Goal: Information Seeking & Learning: Find specific fact

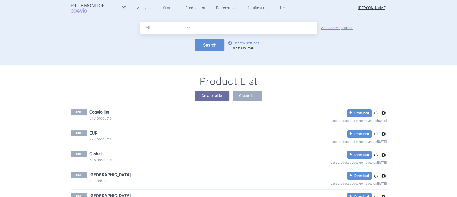
click at [180, 28] on select "All Brand Name ATC Company Active Substance Country Newer than" at bounding box center [166, 28] width 53 height 12
select select "brandName"
click at [140, 22] on select "All Brand Name ATC Company Active Substance Country Newer than" at bounding box center [166, 28] width 53 height 12
click at [209, 26] on input "text" at bounding box center [255, 28] width 124 height 12
type input "[MEDICAL_DATA]"
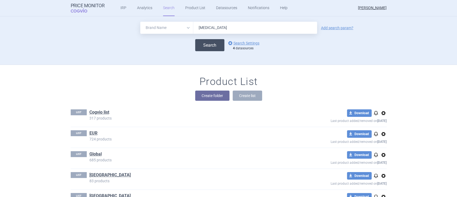
click at [211, 44] on button "Search" at bounding box center [209, 45] width 29 height 12
select select "brandName"
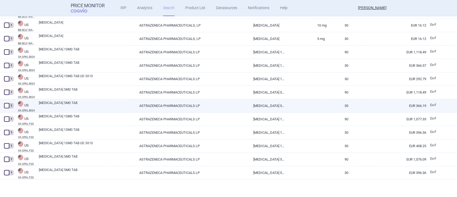
scroll to position [88, 0]
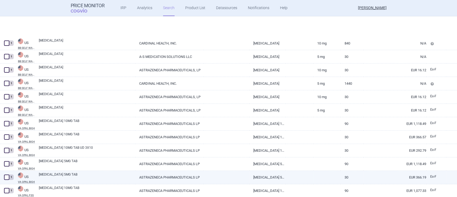
select select "brandName"
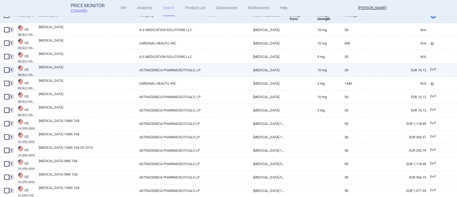
click at [159, 71] on link "ASTRAZENECA PHARMACEUTICALS, LP" at bounding box center [169, 69] width 69 height 13
select select "EUR"
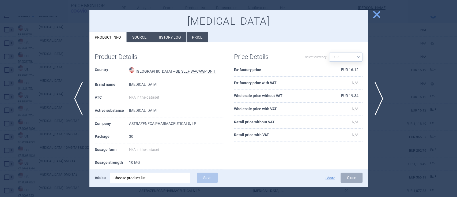
click at [373, 14] on span "close" at bounding box center [376, 14] width 9 height 9
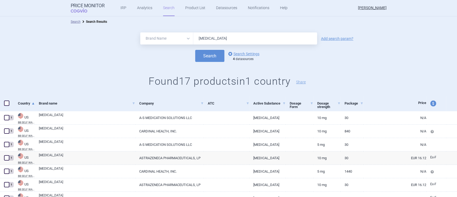
click at [229, 37] on input "[MEDICAL_DATA]" at bounding box center [255, 38] width 124 height 12
click at [213, 37] on input "text" at bounding box center [255, 38] width 124 height 12
type input "[MEDICAL_DATA], [MEDICAL_DATA], [MEDICAL_DATA], [MEDICAL_DATA], [MEDICAL_DATA],…"
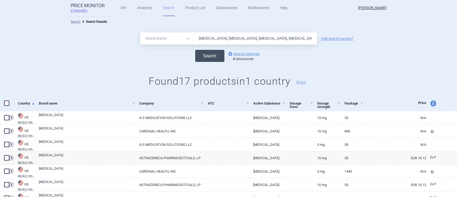
click at [211, 54] on button "Search" at bounding box center [209, 56] width 29 height 12
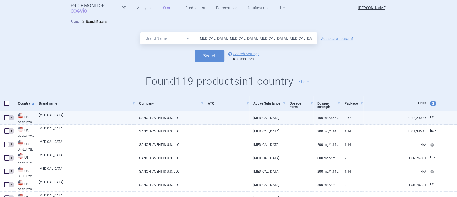
click at [159, 119] on link "SANOFI-AVENTIS U.S. LLC" at bounding box center [169, 117] width 69 height 13
select select "EUR"
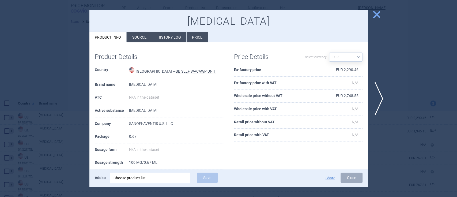
click at [376, 16] on span "close" at bounding box center [376, 14] width 9 height 9
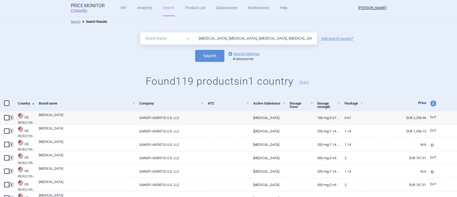
click at [430, 102] on span "price and currency" at bounding box center [433, 103] width 6 height 6
select select "ex-factory"
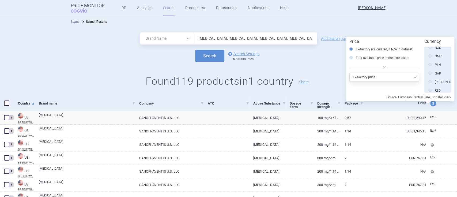
scroll to position [310, 0]
click at [431, 69] on label "USD" at bounding box center [434, 68] width 13 height 5
click at [431, 69] on input "USD" at bounding box center [431, 68] width 5 height 5
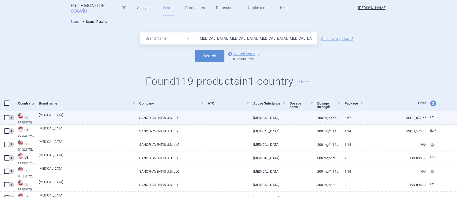
click at [47, 116] on link "[MEDICAL_DATA]" at bounding box center [87, 117] width 96 height 10
select select "USD"
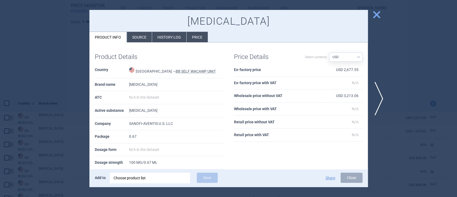
drag, startPoint x: 377, startPoint y: 12, endPoint x: 374, endPoint y: 13, distance: 2.9
click at [376, 12] on span "close" at bounding box center [376, 14] width 9 height 9
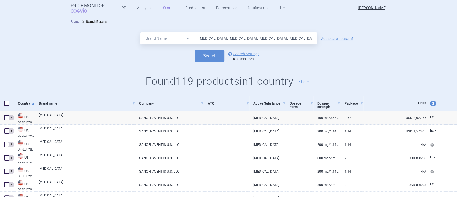
click at [230, 36] on input "[MEDICAL_DATA], [MEDICAL_DATA], [MEDICAL_DATA], [MEDICAL_DATA], [MEDICAL_DATA],…" at bounding box center [255, 38] width 124 height 12
type input "[MEDICAL_DATA]"
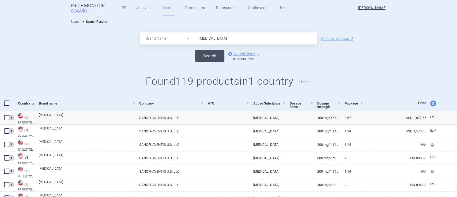
click at [204, 58] on button "Search" at bounding box center [209, 56] width 29 height 12
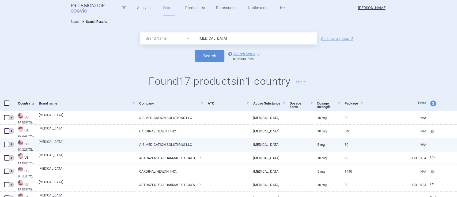
scroll to position [71, 0]
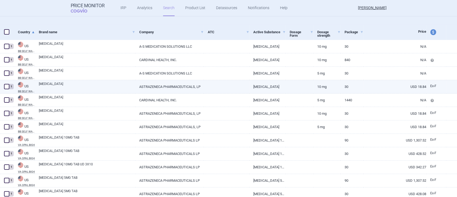
click at [403, 88] on link "USD 18.84" at bounding box center [394, 86] width 63 height 13
select select "USD"
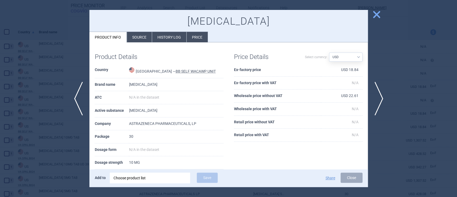
click at [378, 13] on span "close" at bounding box center [376, 14] width 9 height 9
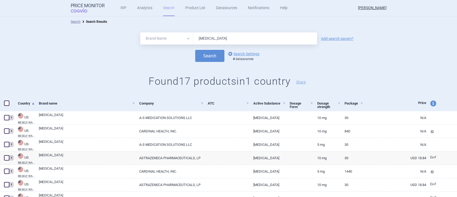
click at [219, 40] on input "[MEDICAL_DATA]" at bounding box center [255, 38] width 124 height 12
click at [195, 50] on button "Search" at bounding box center [209, 56] width 29 height 12
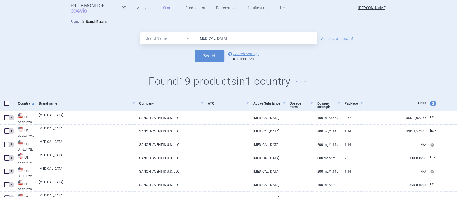
click at [215, 39] on input "[MEDICAL_DATA]" at bounding box center [255, 38] width 124 height 12
type input "[MEDICAL_DATA]"
click at [195, 50] on button "Search" at bounding box center [209, 56] width 29 height 12
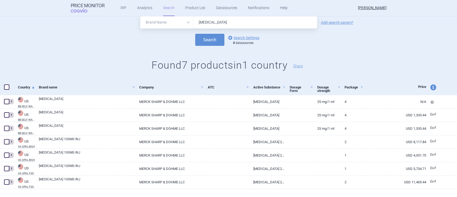
scroll to position [26, 0]
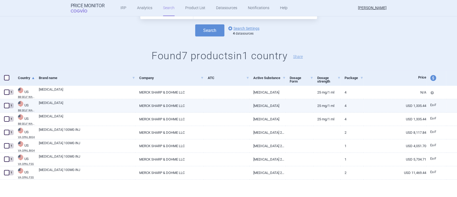
click at [154, 106] on link "MERCK SHARP & DOHME LLC" at bounding box center [169, 105] width 69 height 13
select select "USD"
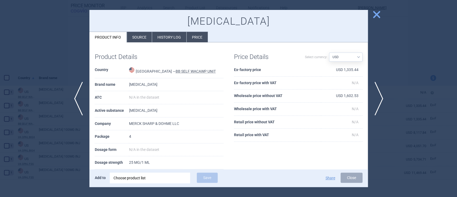
click at [377, 13] on span "close" at bounding box center [376, 14] width 9 height 9
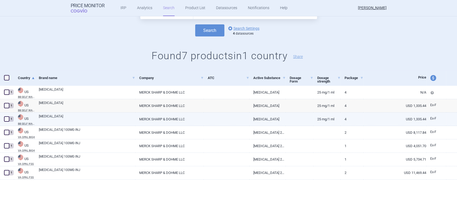
click at [151, 117] on link "MERCK SHARP & DOHME LLC" at bounding box center [169, 118] width 69 height 13
select select "USD"
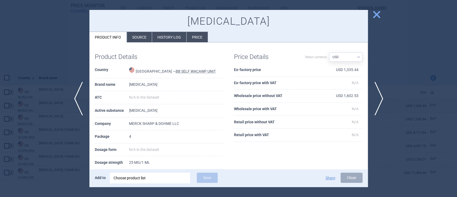
click at [374, 17] on span "close" at bounding box center [376, 14] width 9 height 9
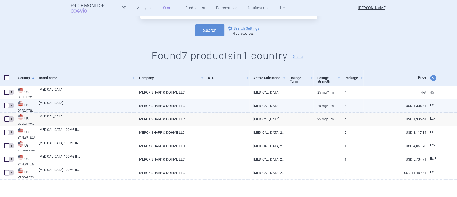
click at [167, 105] on link "MERCK SHARP & DOHME LLC" at bounding box center [169, 105] width 69 height 13
select select "USD"
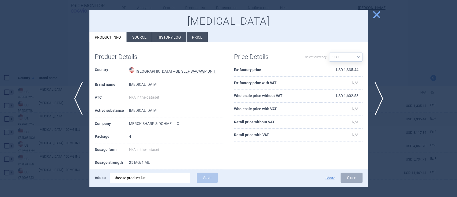
click at [199, 36] on li "Price" at bounding box center [197, 37] width 21 height 10
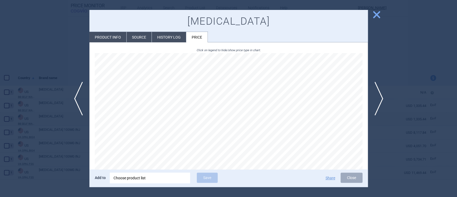
click at [141, 34] on li "Source" at bounding box center [139, 37] width 25 height 10
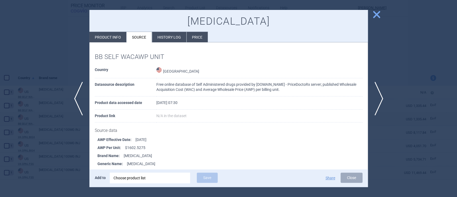
click at [380, 14] on span "close" at bounding box center [376, 14] width 9 height 9
